Goal: Find specific page/section: Find specific page/section

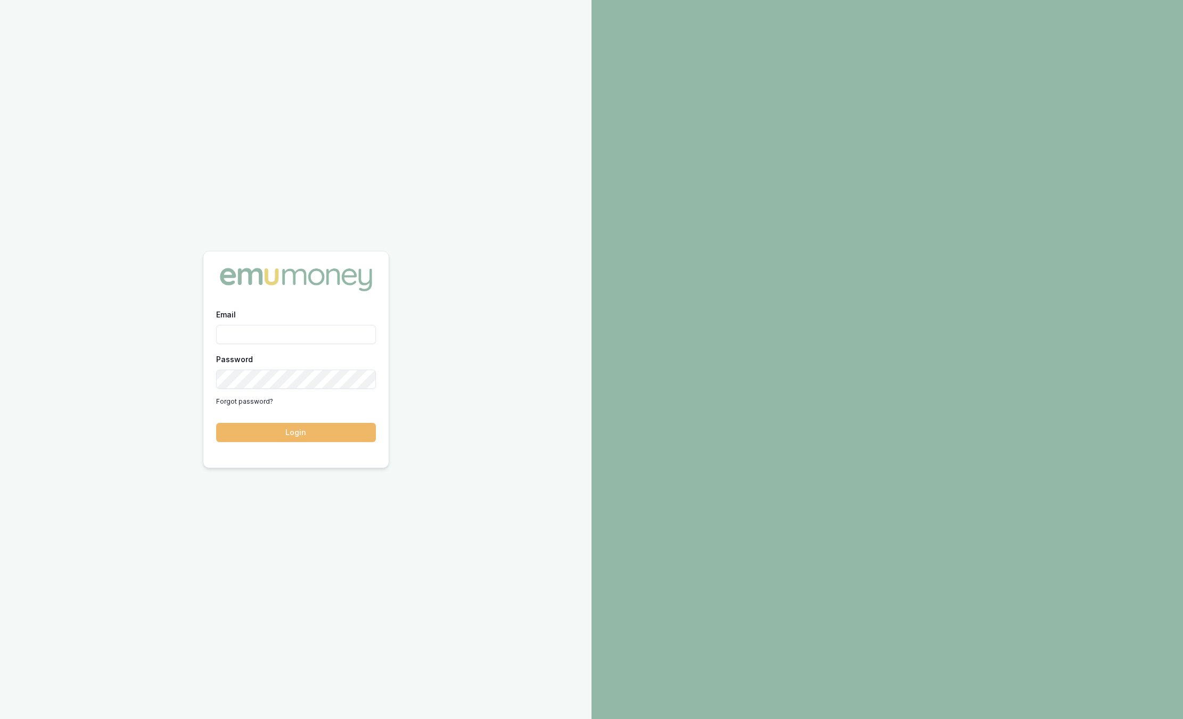
type input "sam.crouch@emumoney.com.au"
click at [299, 437] on button "Login" at bounding box center [296, 432] width 160 height 19
